Goal: Find specific page/section: Find specific page/section

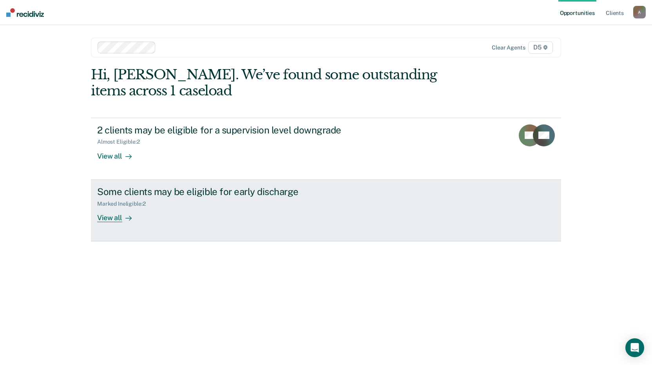
click at [128, 218] on icon at bounding box center [128, 218] width 6 height 6
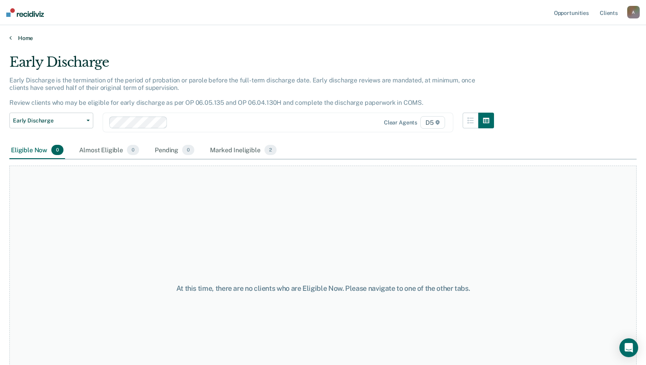
click at [27, 40] on link "Home" at bounding box center [323, 37] width 628 height 7
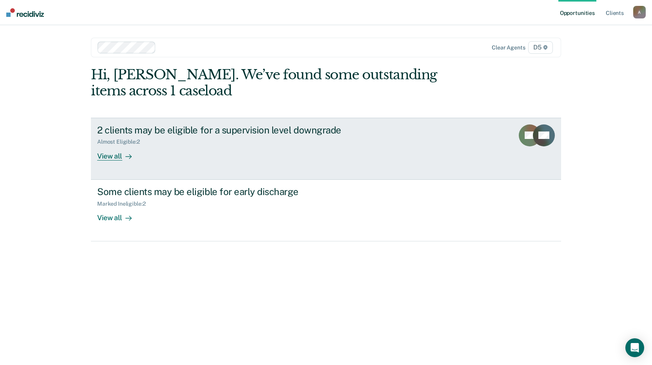
click at [125, 152] on div at bounding box center [126, 155] width 9 height 9
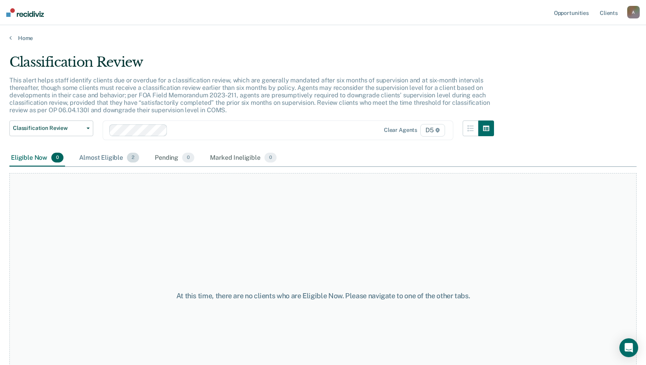
click at [105, 161] on div "Almost Eligible 2" at bounding box center [109, 157] width 63 height 17
